Goal: Task Accomplishment & Management: Use online tool/utility

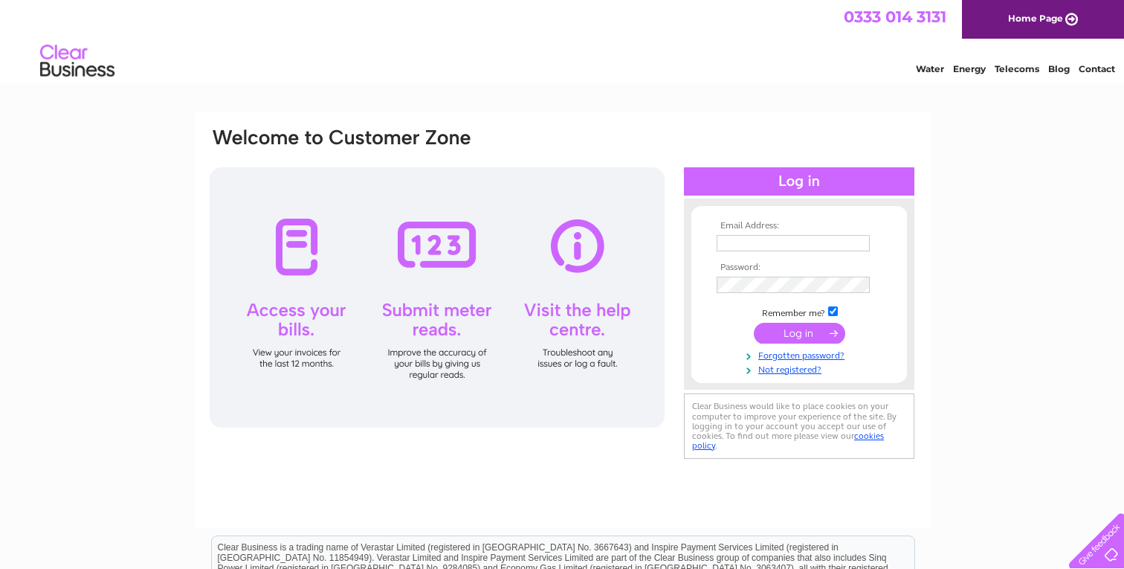
type input "accounts@theswandumfries.uk"
click at [782, 330] on input "submit" at bounding box center [799, 333] width 91 height 21
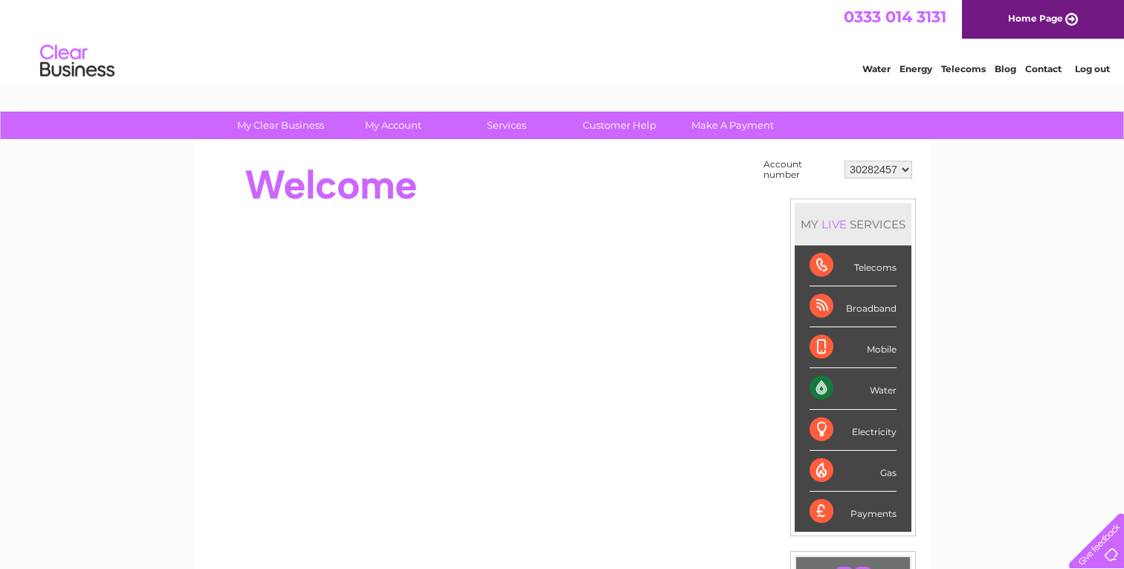
click at [887, 393] on div "Water" at bounding box center [852, 388] width 87 height 41
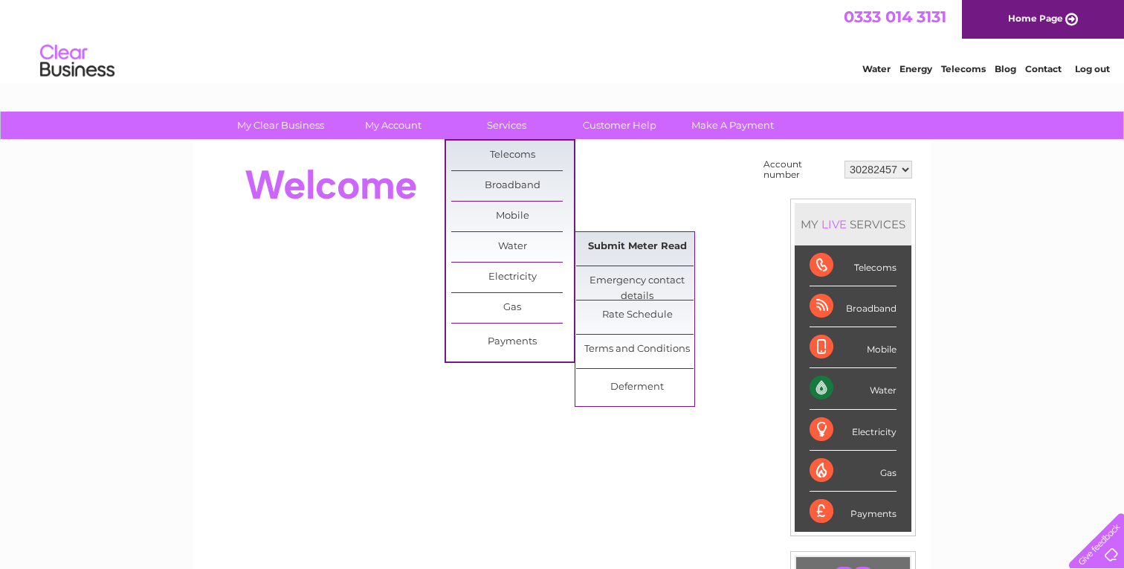
click at [621, 244] on link "Submit Meter Read" at bounding box center [637, 247] width 123 height 30
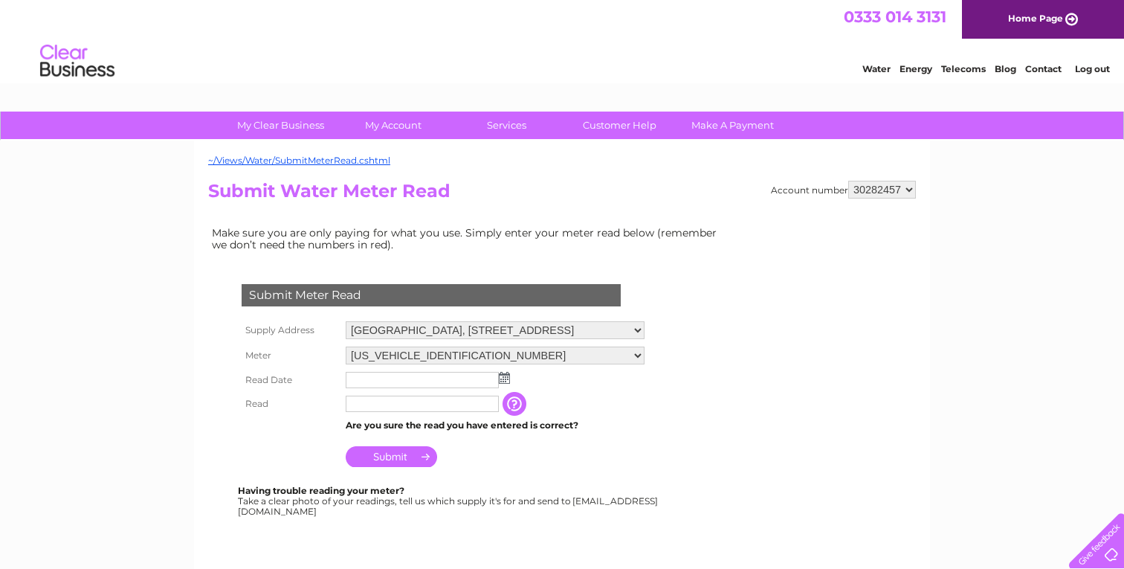
click at [502, 379] on img at bounding box center [504, 378] width 11 height 12
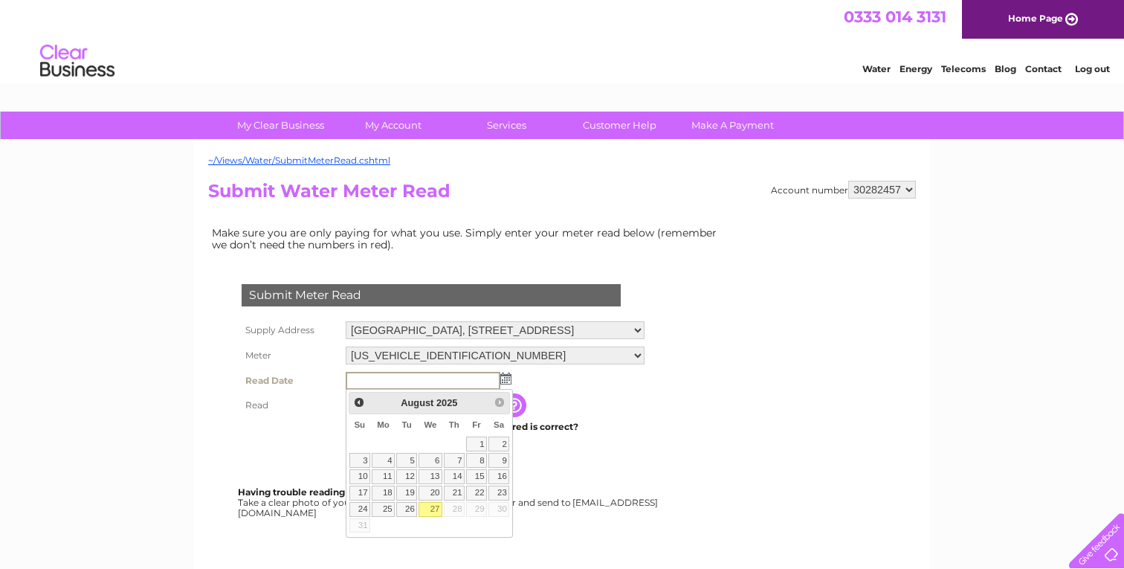
click at [433, 508] on link "27" at bounding box center [430, 509] width 24 height 15
type input "2025/08/27"
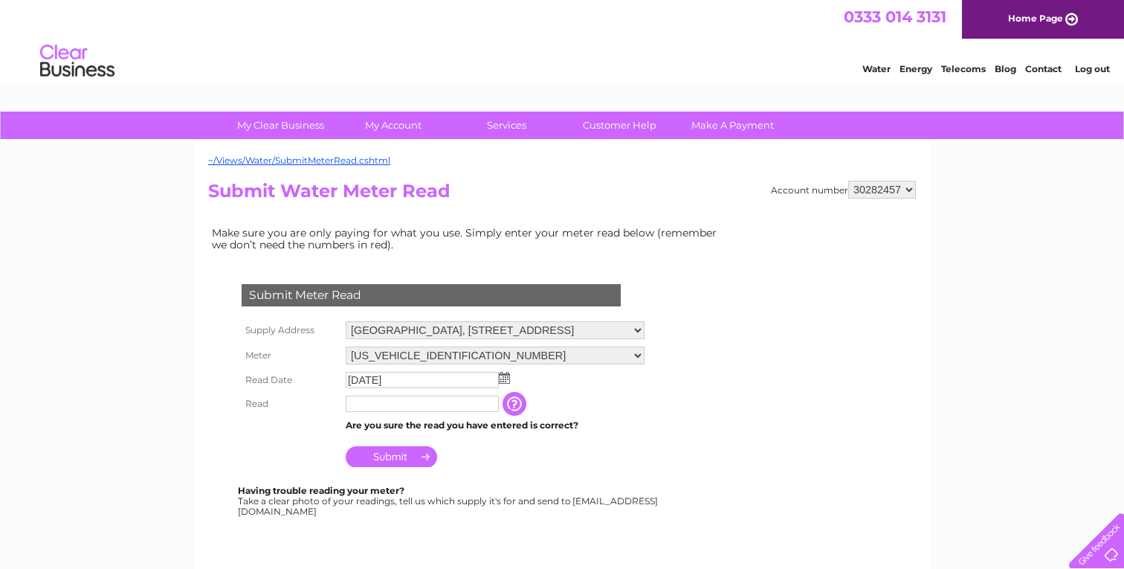
click at [432, 404] on input "text" at bounding box center [422, 403] width 153 height 16
type input "02078"
click at [401, 458] on input "Submit" at bounding box center [391, 457] width 91 height 21
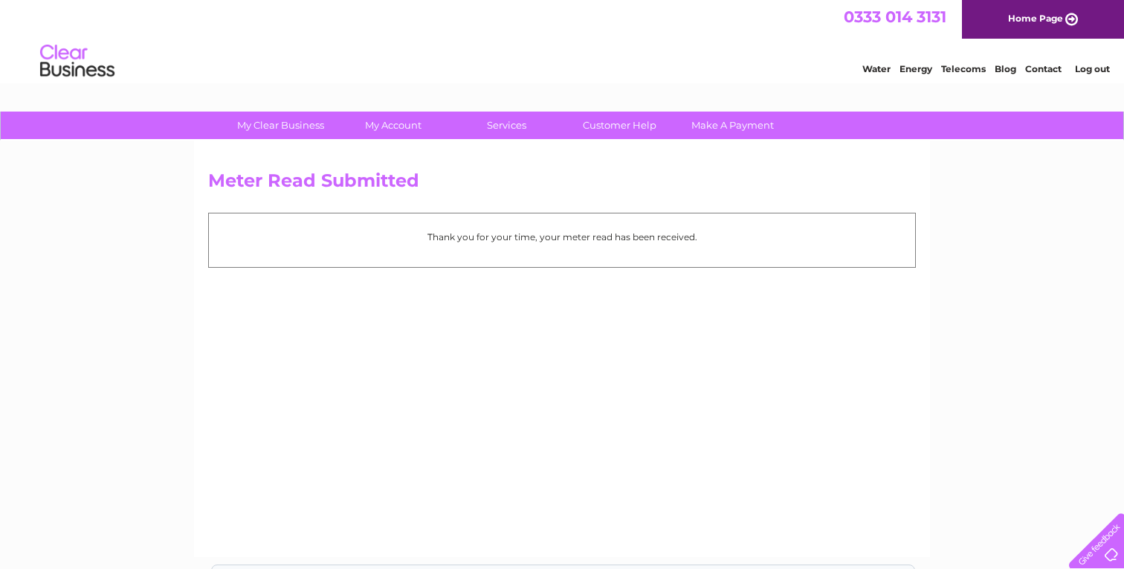
click at [1040, 68] on link "Contact" at bounding box center [1043, 68] width 36 height 11
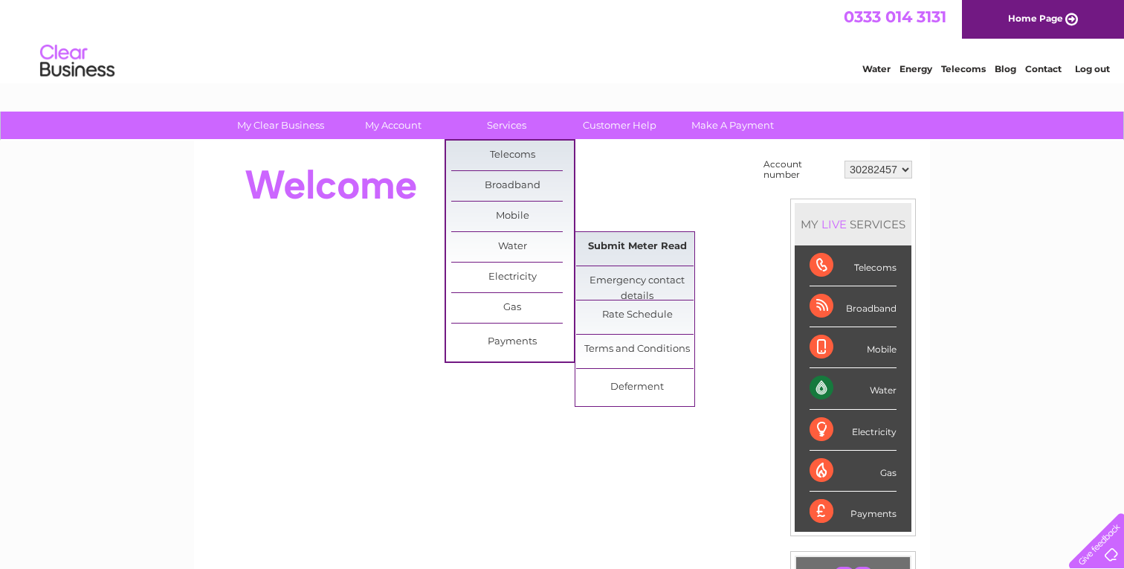
click at [649, 242] on link "Submit Meter Read" at bounding box center [637, 247] width 123 height 30
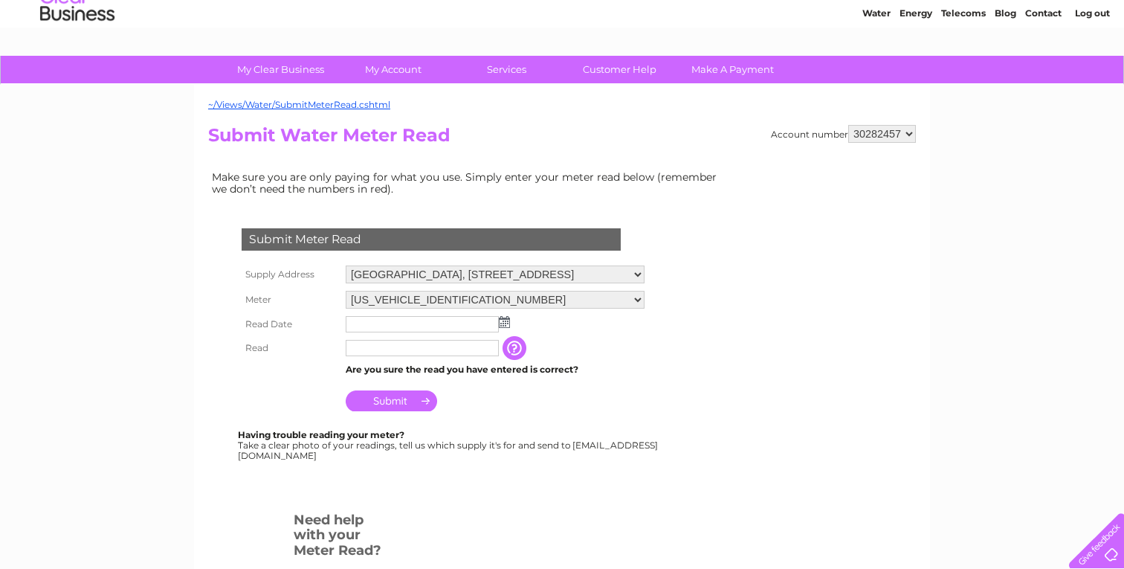
scroll to position [58, 0]
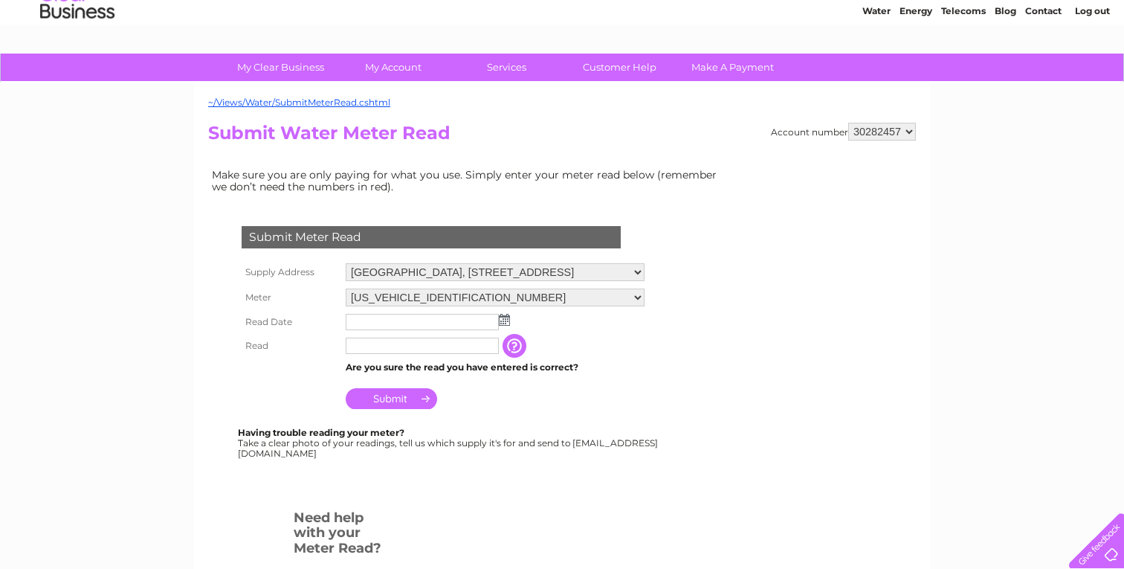
click at [479, 297] on select "[US_VEHICLE_IDENTIFICATION_NUMBER]" at bounding box center [495, 297] width 299 height 18
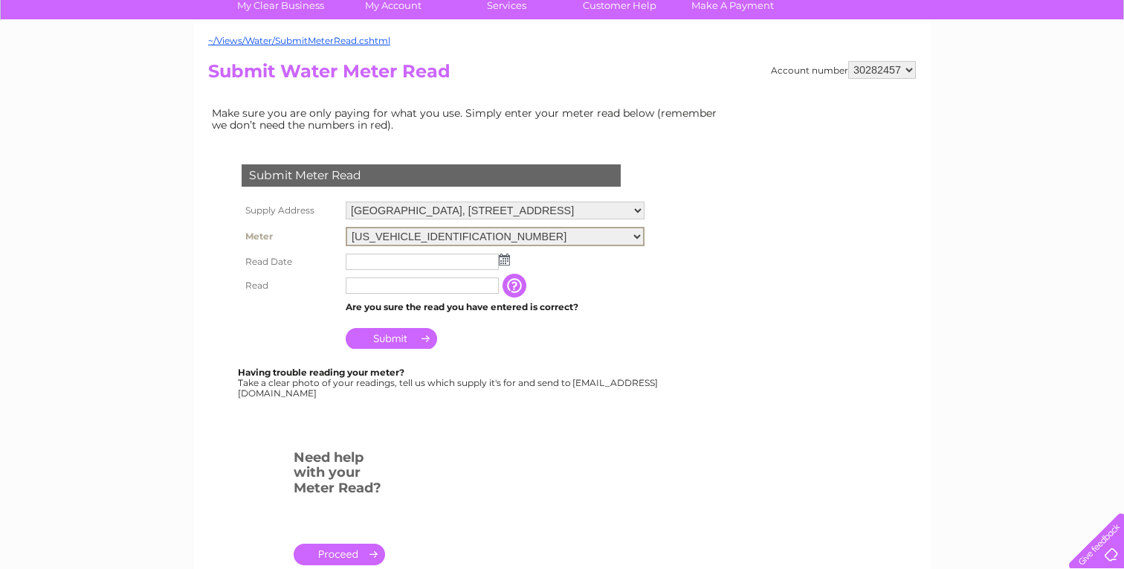
scroll to position [0, 0]
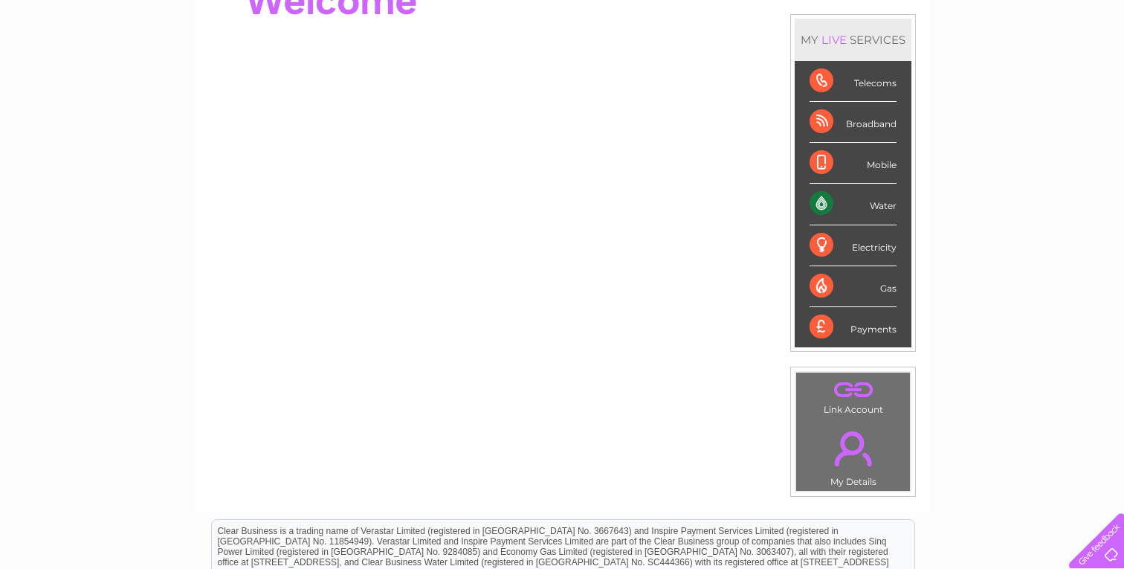
scroll to position [163, 0]
